Goal: Information Seeking & Learning: Learn about a topic

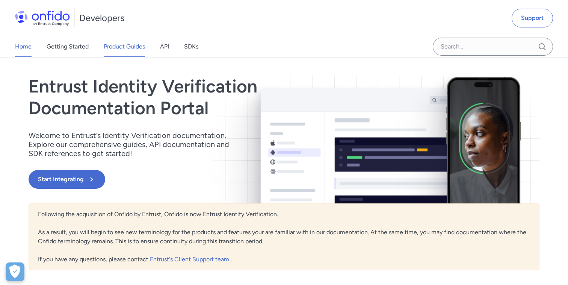
click at [141, 43] on link "Product Guides" at bounding box center [124, 46] width 41 height 21
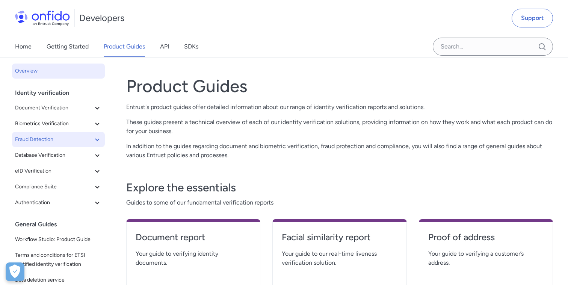
click at [82, 139] on span "Fraud Detection" at bounding box center [54, 139] width 78 height 9
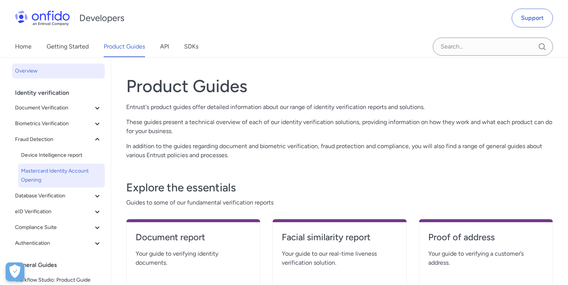
click at [80, 175] on span "Mastercard Identity Account Opening" at bounding box center [61, 175] width 81 height 18
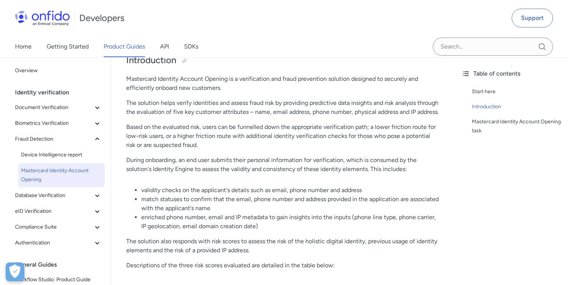
scroll to position [89, 0]
